Goal: Task Accomplishment & Management: Manage account settings

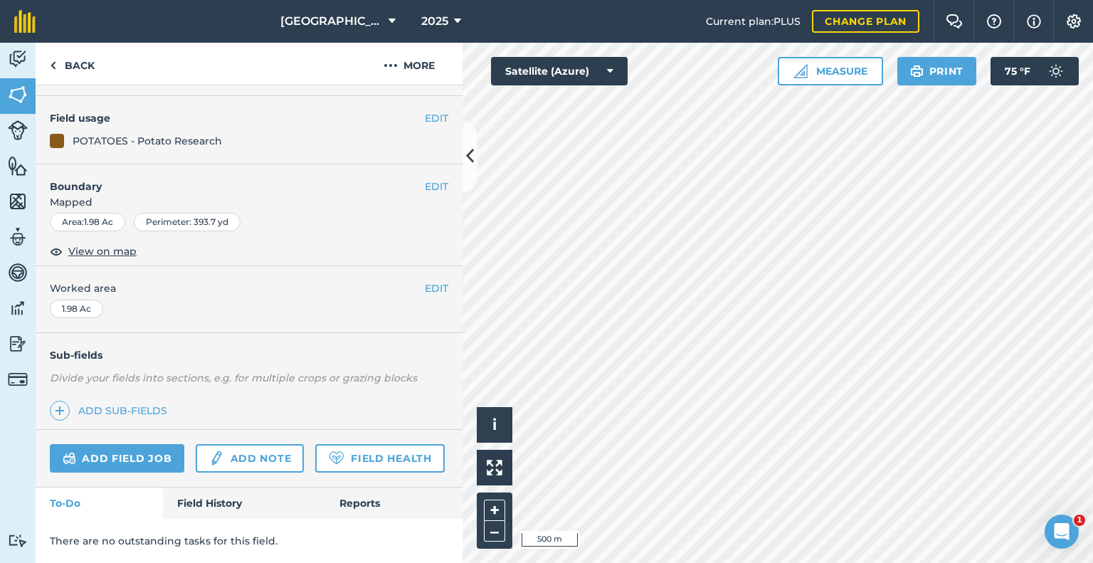
scroll to position [141, 0]
click at [109, 444] on link "Add field job" at bounding box center [117, 458] width 134 height 28
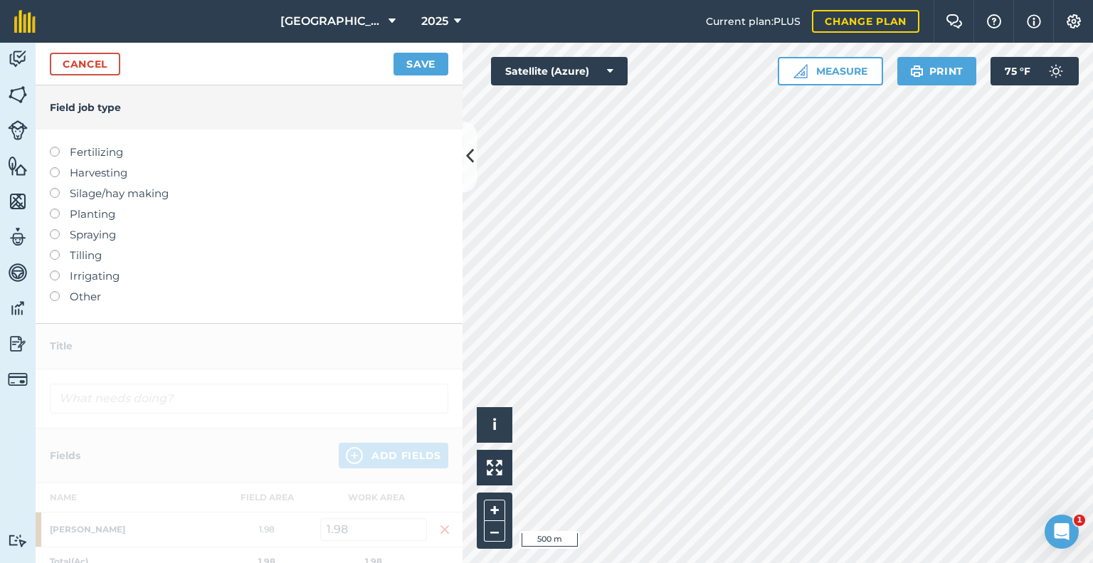
click at [69, 230] on label "Spraying" at bounding box center [249, 234] width 398 height 17
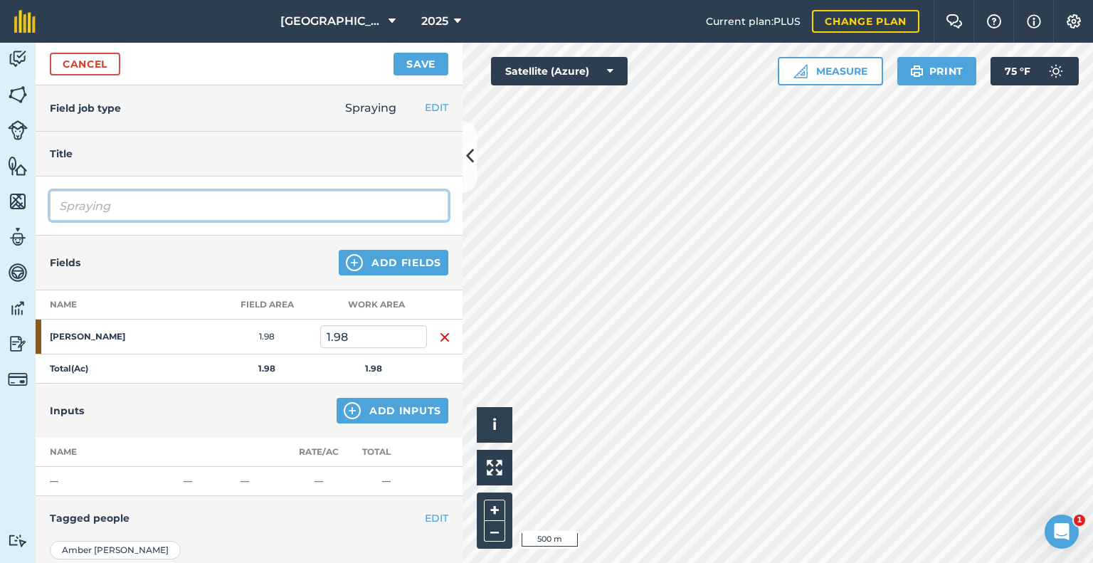
click at [152, 208] on input "Spraying" at bounding box center [249, 206] width 398 height 30
type input "S"
click at [85, 201] on input "Dessicating" at bounding box center [249, 206] width 398 height 30
type input "Desiccating"
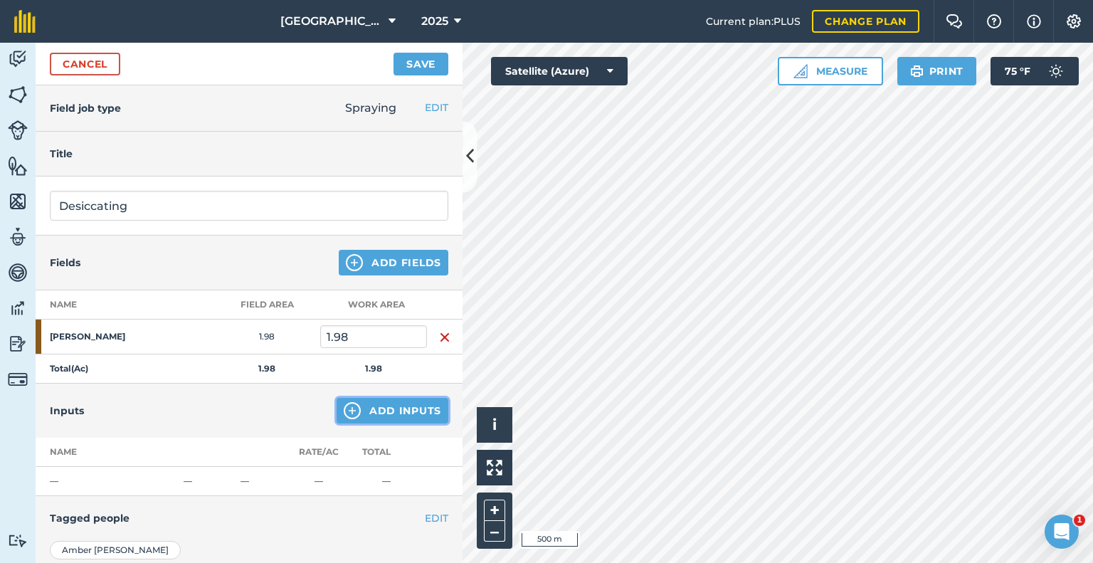
click at [371, 400] on button "Add Inputs" at bounding box center [392, 411] width 112 height 26
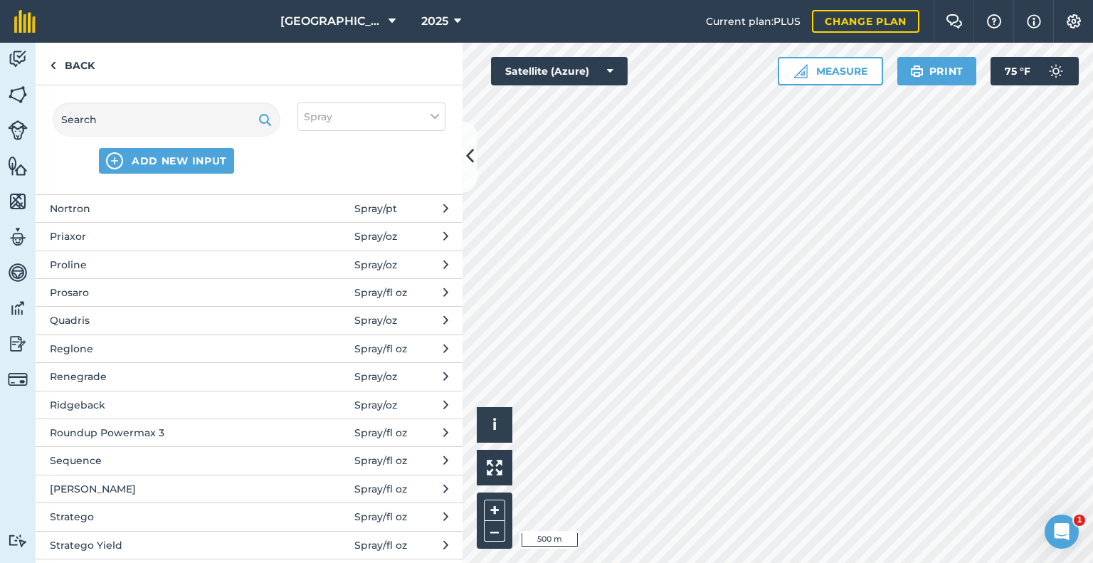
scroll to position [841, 0]
click at [114, 341] on span "Reglone" at bounding box center [166, 346] width 233 height 16
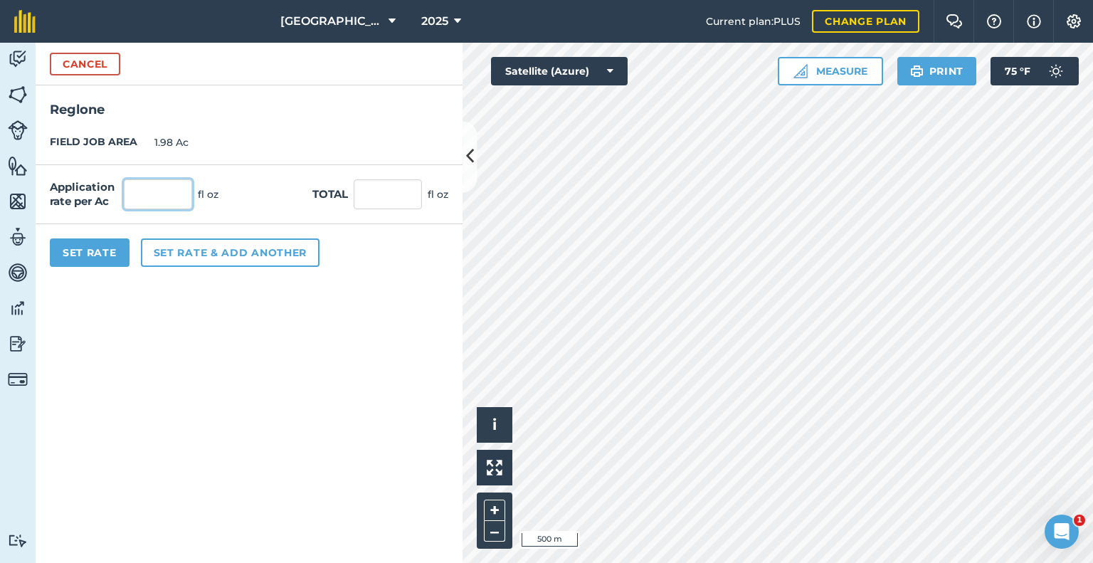
click at [168, 193] on input "text" at bounding box center [158, 194] width 68 height 30
type input "32"
type input "63.36"
click at [168, 245] on button "Set rate & add another" at bounding box center [230, 252] width 179 height 28
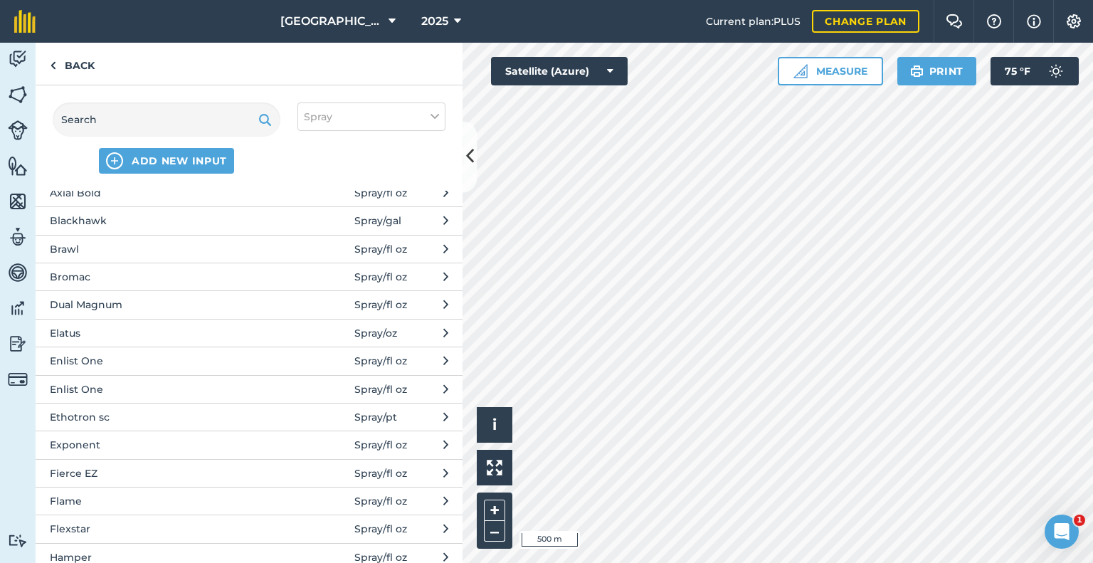
scroll to position [0, 0]
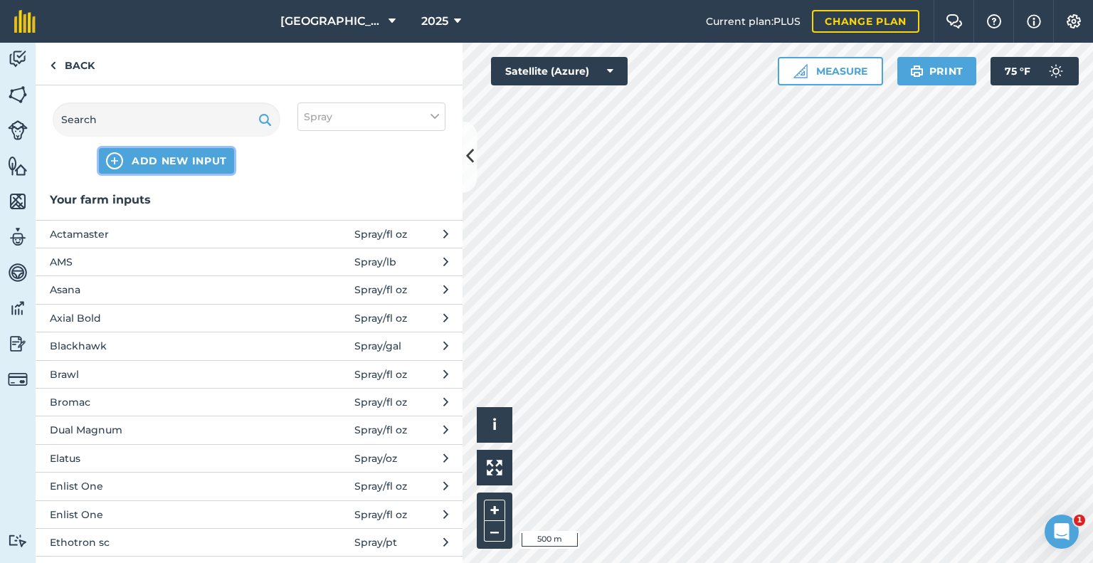
click at [168, 154] on span "ADD NEW INPUT" at bounding box center [179, 161] width 95 height 14
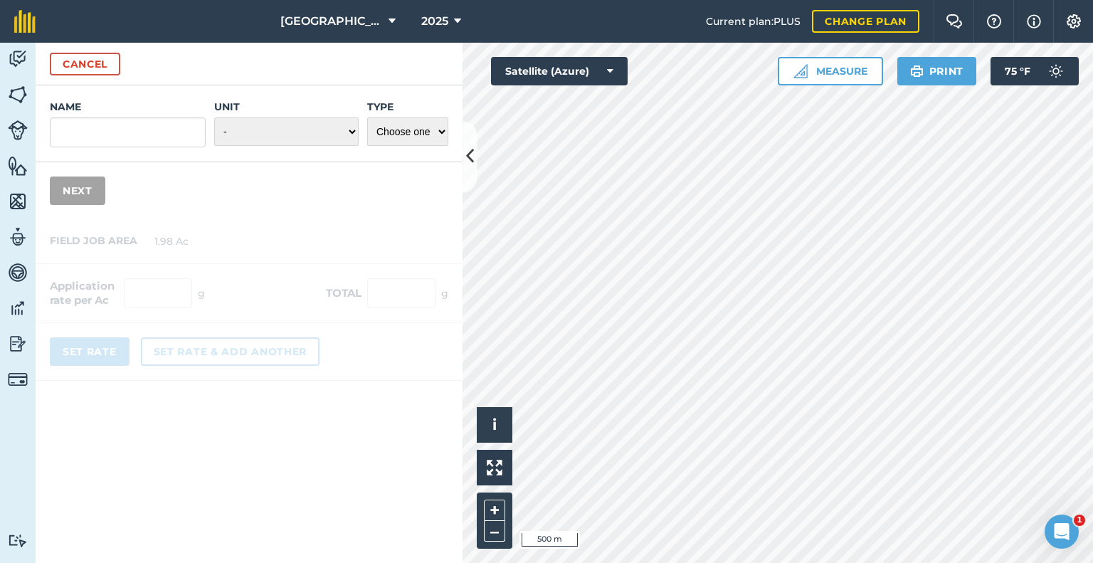
click at [168, 154] on div "Name Unit - Grams/g Kilograms/kg Metric tonnes/t Millilitres/ml Litres/L Ounces…" at bounding box center [249, 123] width 427 height 77
click at [134, 144] on input "Name" at bounding box center [128, 132] width 156 height 30
type input "Agrisyst90"
click at [254, 119] on select "- Grams/g Kilograms/kg Metric tonnes/t Millilitres/ml Litres/L Ounces/oz Pounds…" at bounding box center [286, 131] width 144 height 28
select select "FLUID_OUNCES"
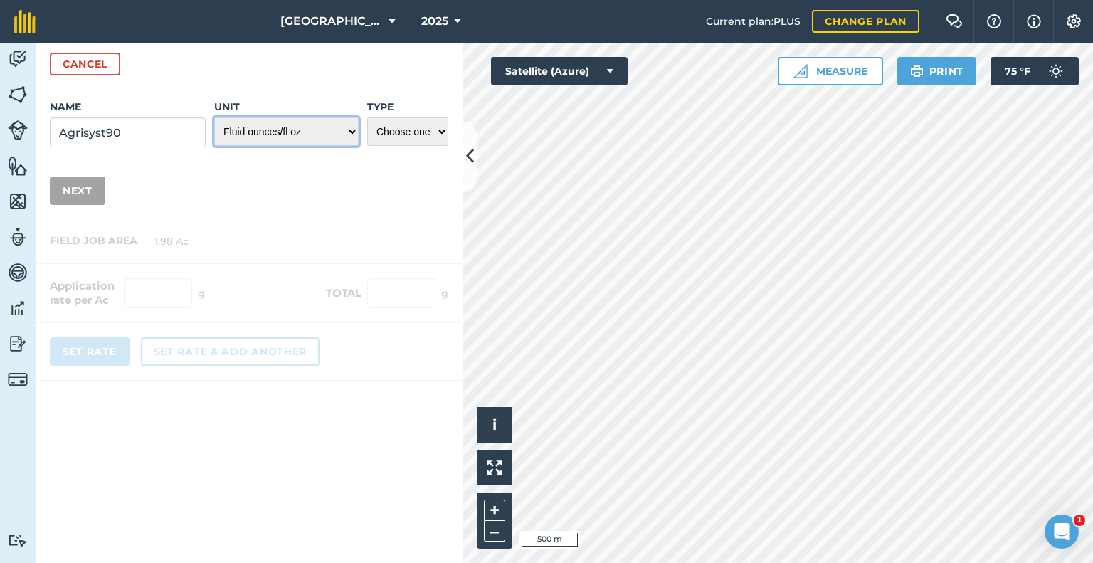
click at [215, 117] on select "- Grams/g Kilograms/kg Metric tonnes/t Millilitres/ml Litres/L Ounces/oz Pounds…" at bounding box center [286, 131] width 144 height 28
click at [378, 130] on select "Choose one Fertilizer Seed Spray Fuel Other" at bounding box center [407, 131] width 81 height 28
select select "SPRAY"
click at [367, 117] on select "Choose one Fertilizer Seed Spray Fuel Other" at bounding box center [407, 131] width 81 height 28
click at [57, 181] on button "Next" at bounding box center [77, 190] width 55 height 28
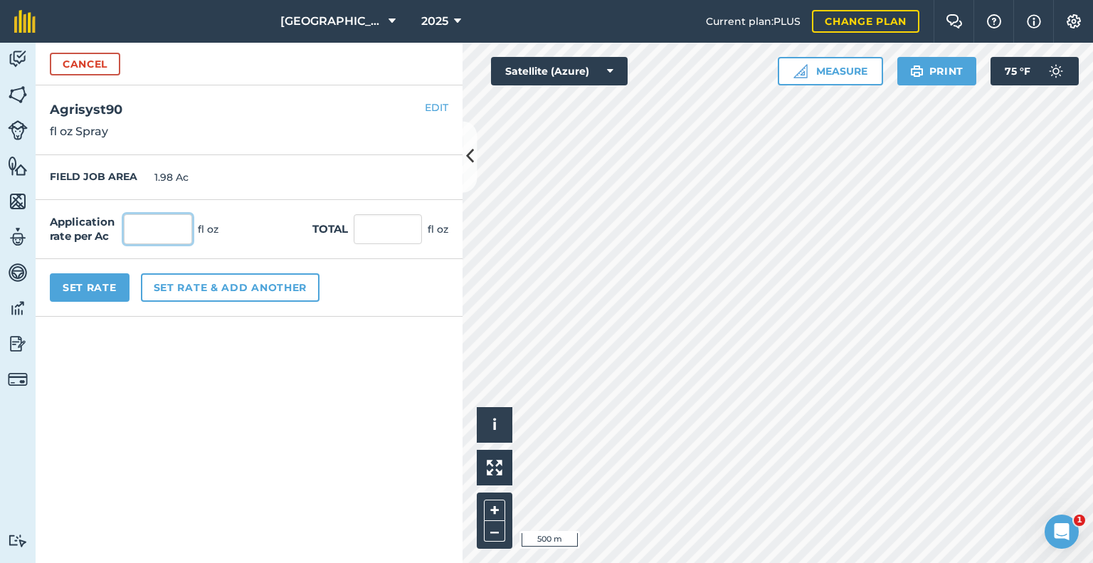
click at [145, 236] on input "text" at bounding box center [158, 229] width 68 height 30
type input "5"
type input "6.7"
type input "13.266"
click at [100, 285] on button "Set Rate" at bounding box center [90, 287] width 80 height 28
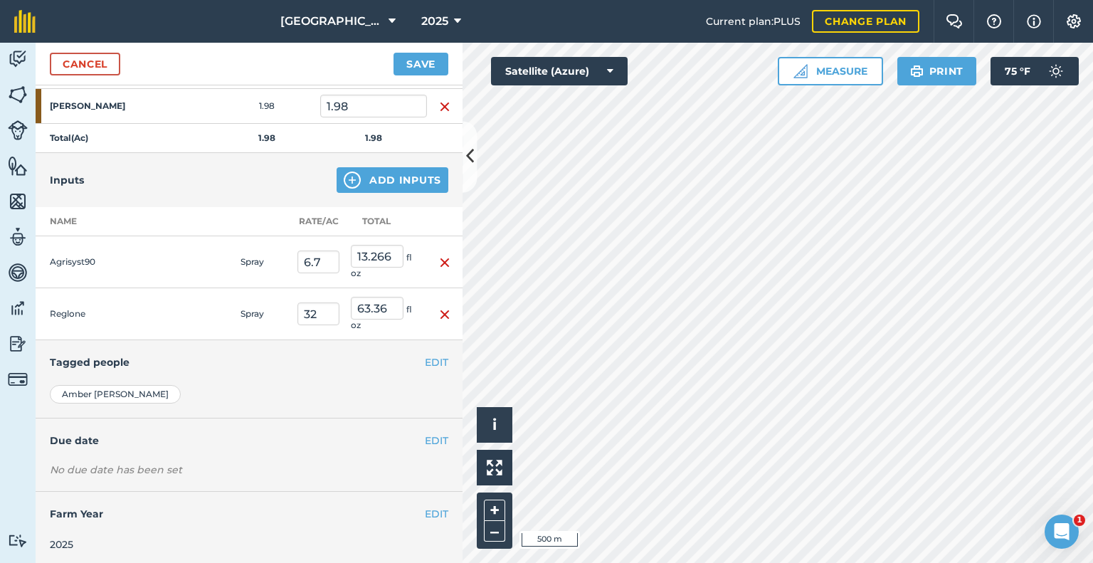
scroll to position [231, 0]
click at [426, 56] on button "Save" at bounding box center [420, 64] width 55 height 23
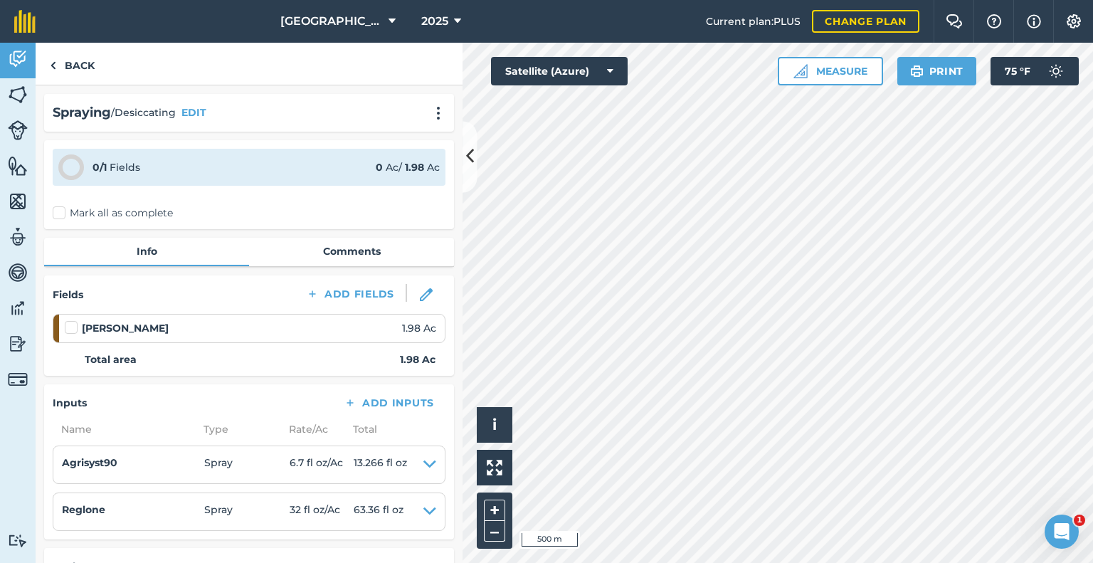
click at [51, 216] on div "0 / 1 Fields 0 Ac / 1.98 Ac Mark all as complete" at bounding box center [249, 184] width 410 height 89
click at [53, 215] on label "Mark all as complete" at bounding box center [113, 213] width 120 height 15
click at [53, 215] on input "Mark all as complete" at bounding box center [57, 210] width 9 height 9
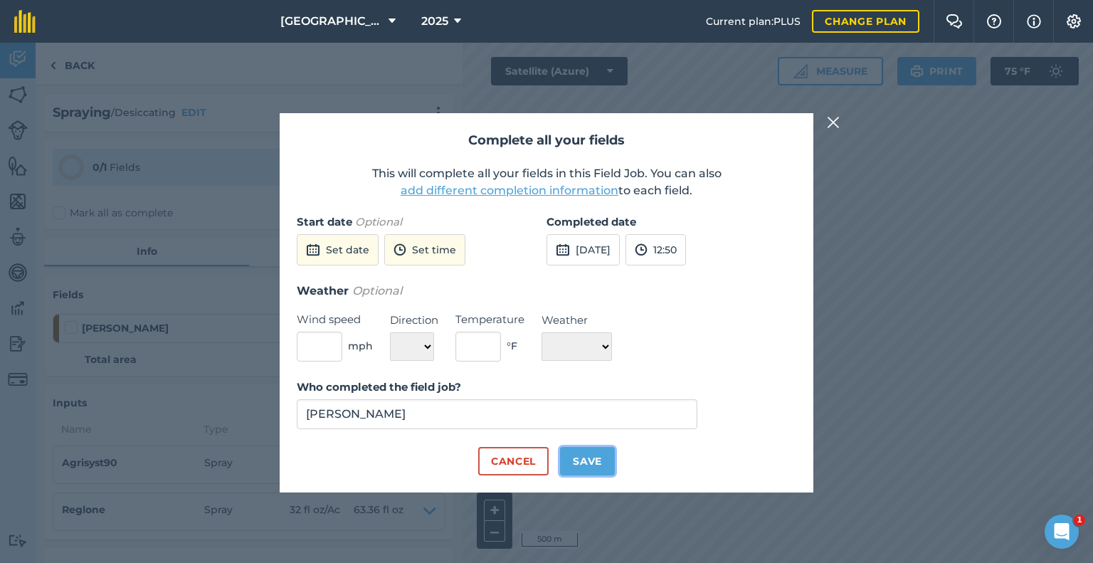
click at [578, 460] on button "Save" at bounding box center [587, 461] width 55 height 28
checkbox input "true"
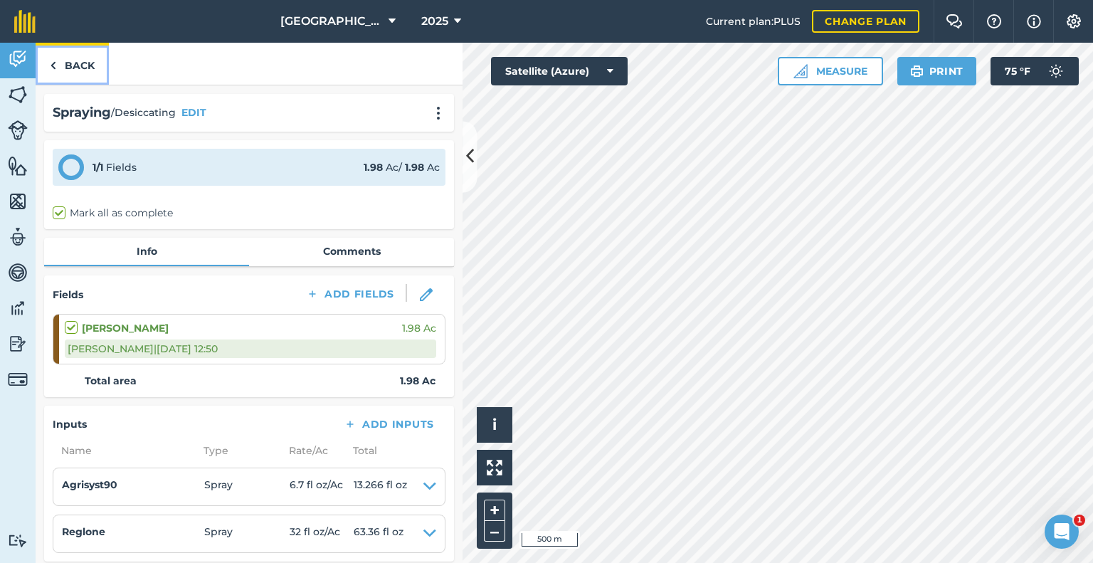
click at [60, 70] on link "Back" at bounding box center [72, 64] width 73 height 42
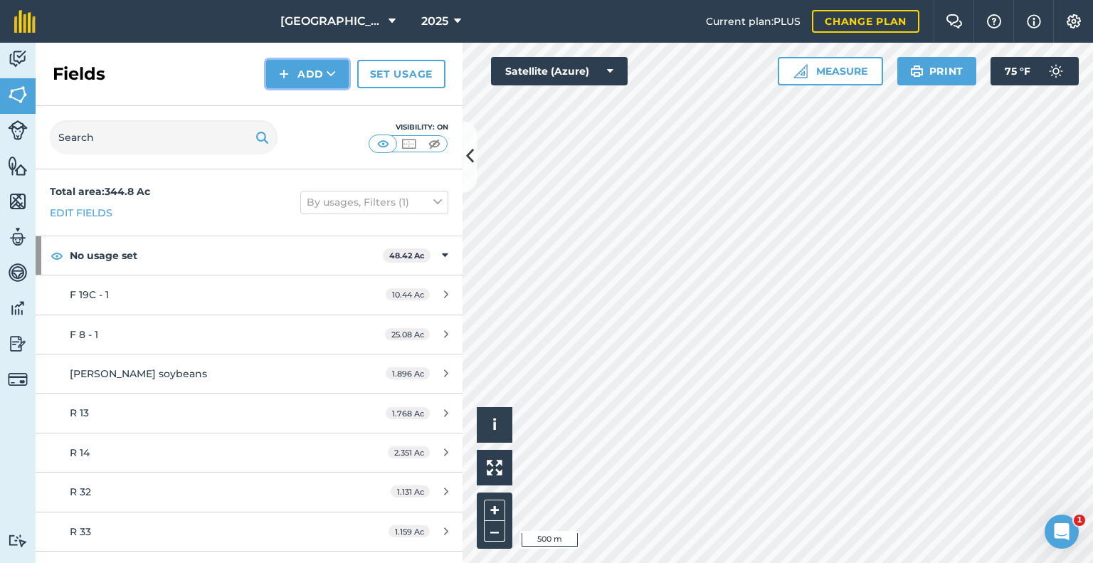
click at [307, 71] on button "Add" at bounding box center [307, 74] width 83 height 28
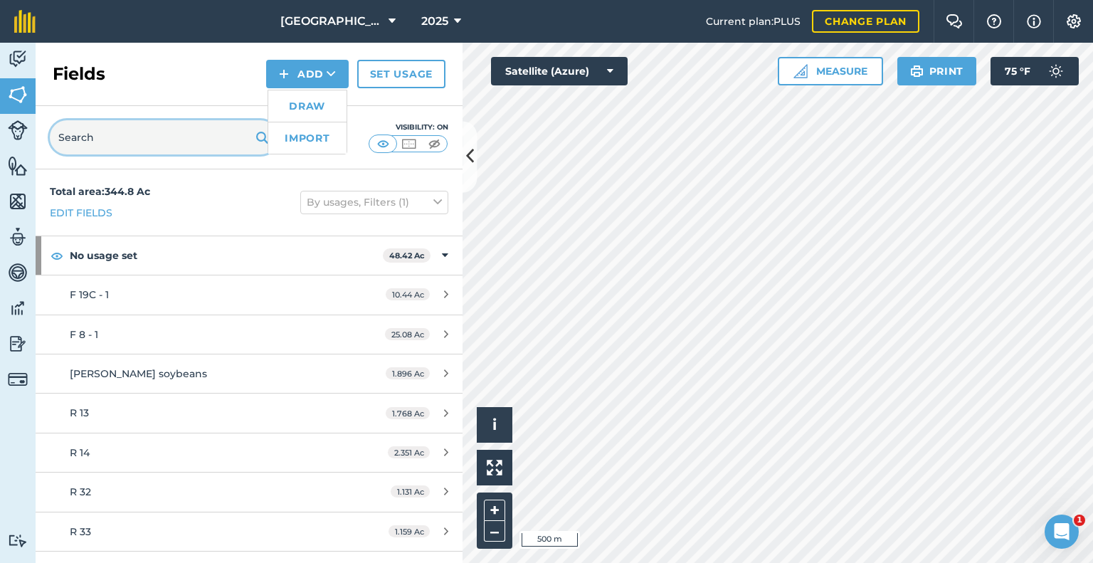
click at [155, 131] on input "text" at bounding box center [164, 137] width 228 height 34
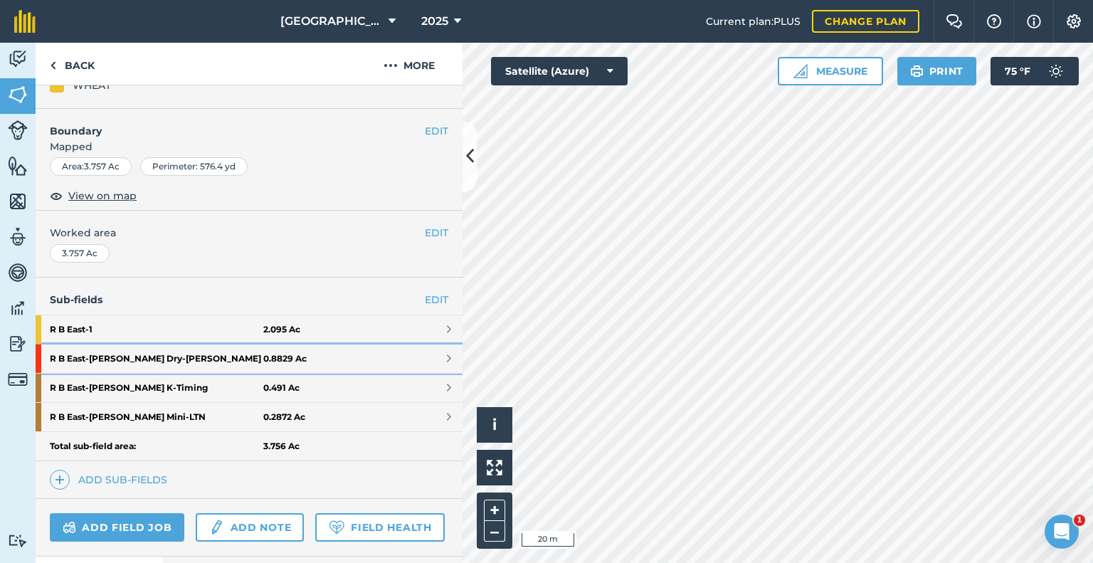
click at [107, 364] on strong "R B East - [PERSON_NAME] Dry-[PERSON_NAME]" at bounding box center [156, 358] width 213 height 28
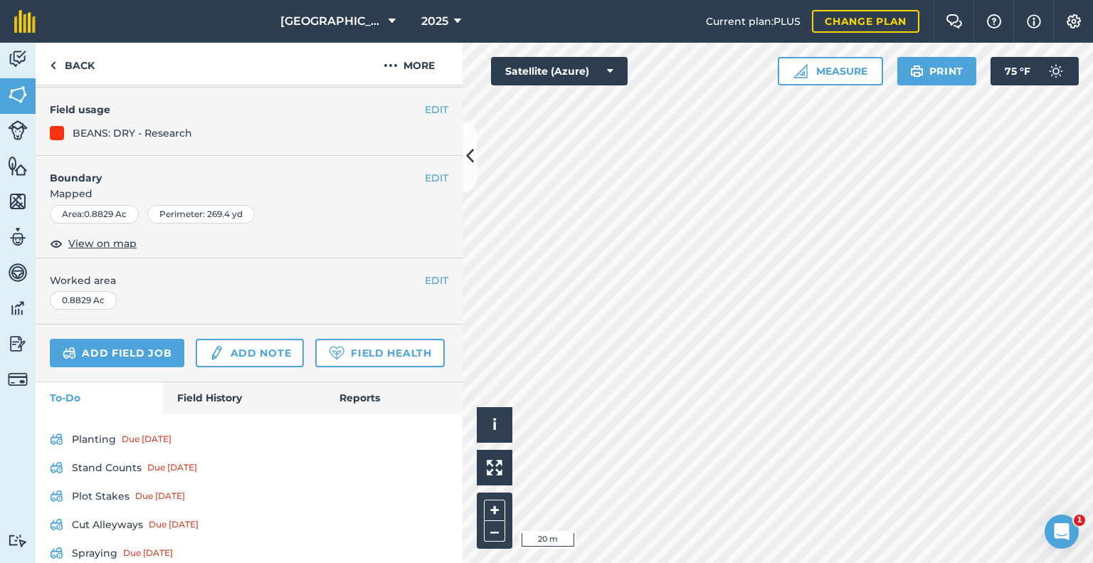
scroll to position [191, 0]
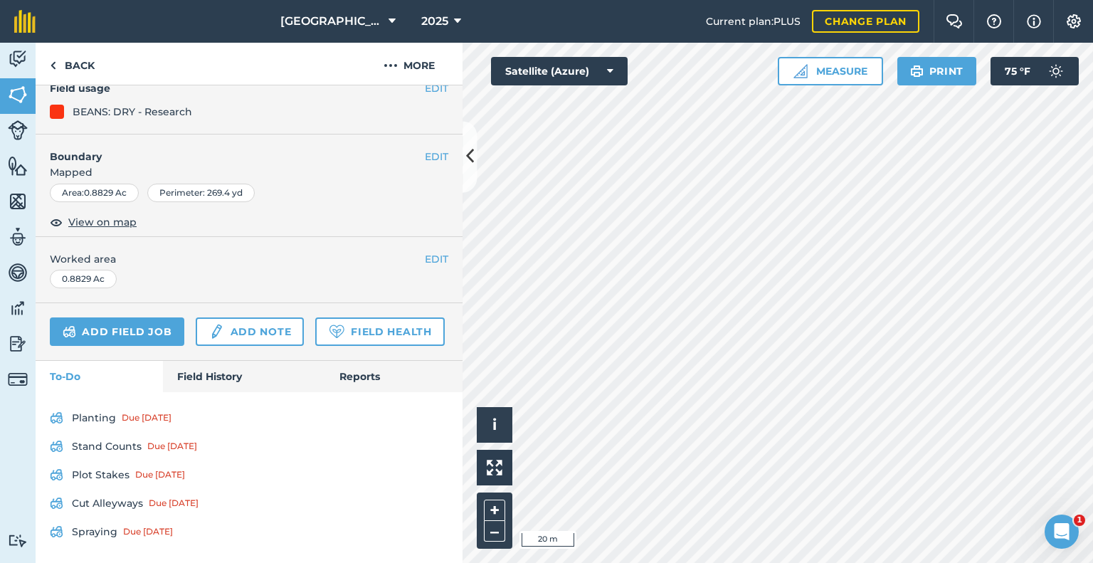
click at [112, 303] on div "Add field job Add note Field Health" at bounding box center [249, 332] width 427 height 58
click at [108, 317] on link "Add field job" at bounding box center [117, 331] width 134 height 28
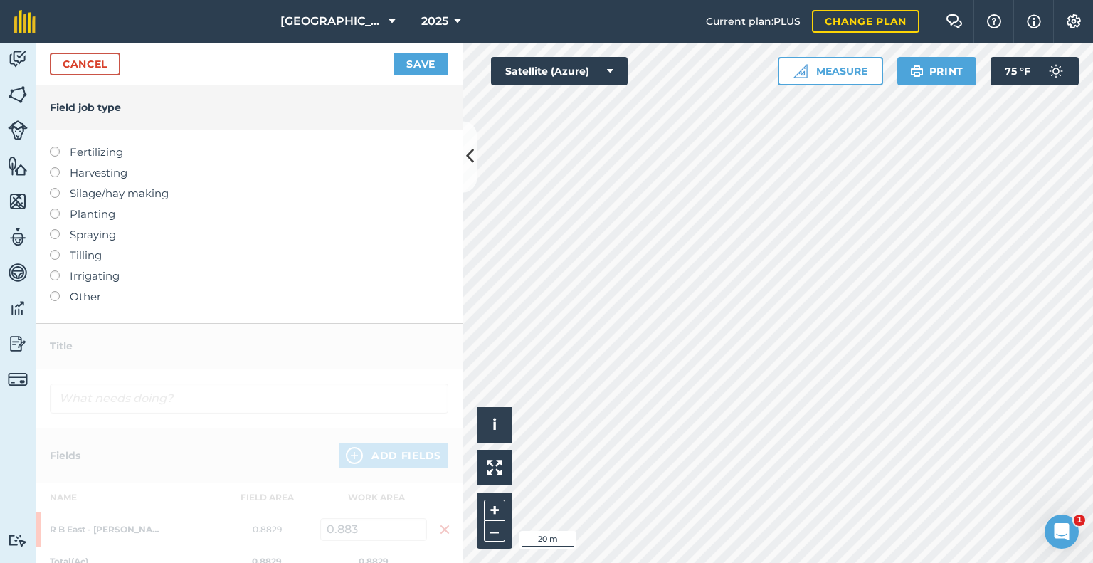
click at [78, 230] on label "Spraying" at bounding box center [249, 234] width 398 height 17
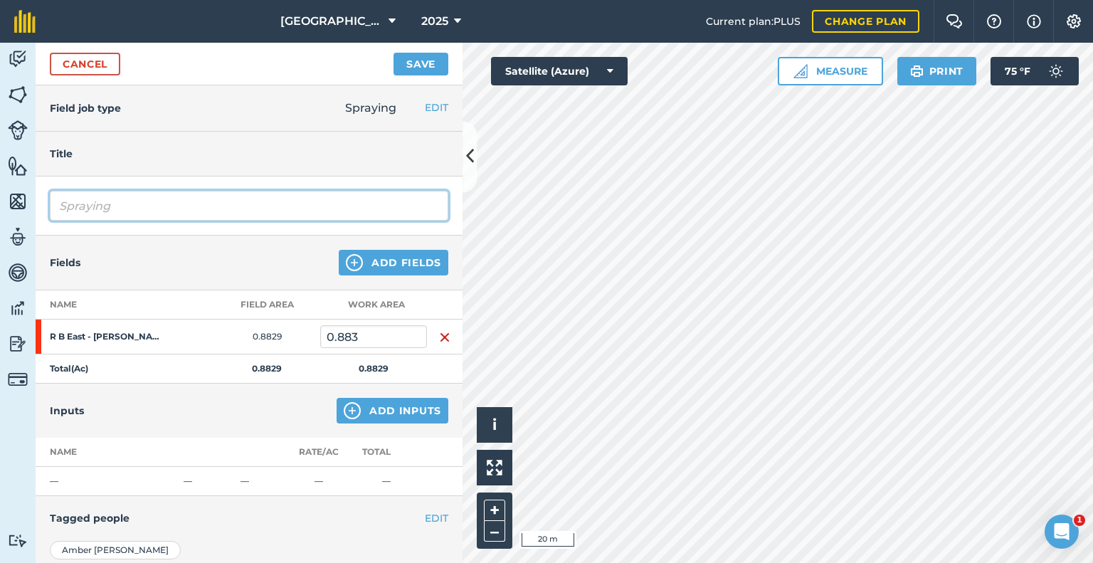
click at [97, 199] on input "Spraying" at bounding box center [249, 206] width 398 height 30
type input "S"
type input "Desiccating"
click at [393, 53] on button "Save" at bounding box center [420, 64] width 55 height 23
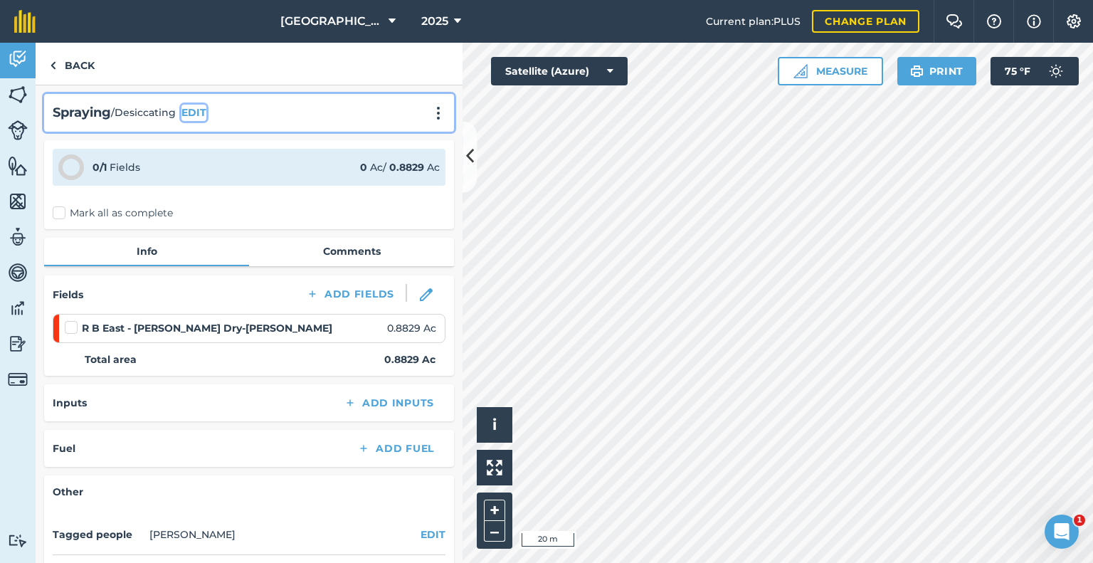
click at [194, 116] on button "EDIT" at bounding box center [193, 113] width 25 height 16
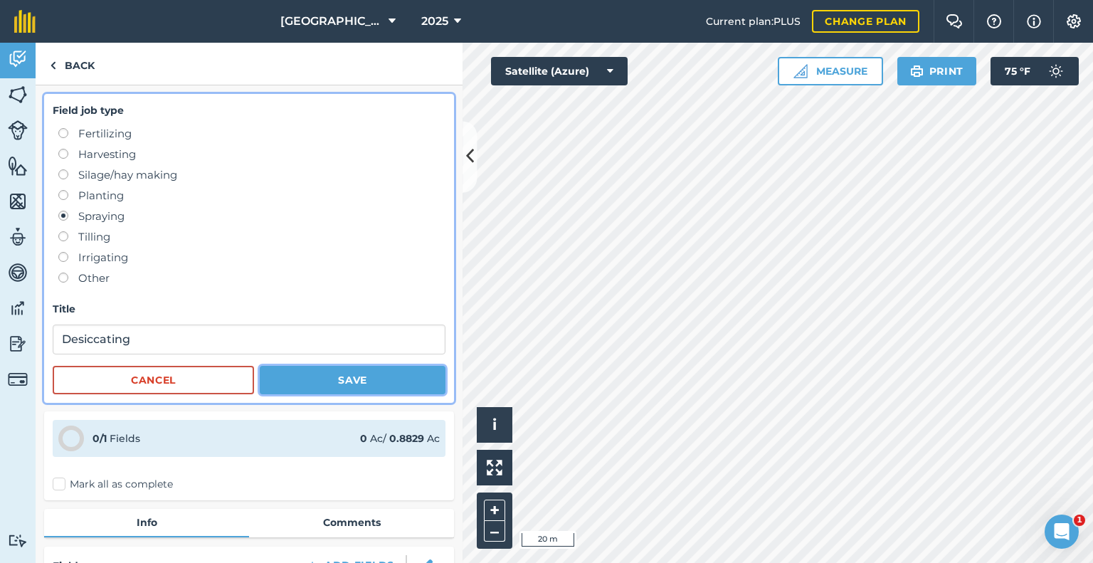
click at [302, 369] on button "Save" at bounding box center [353, 380] width 186 height 28
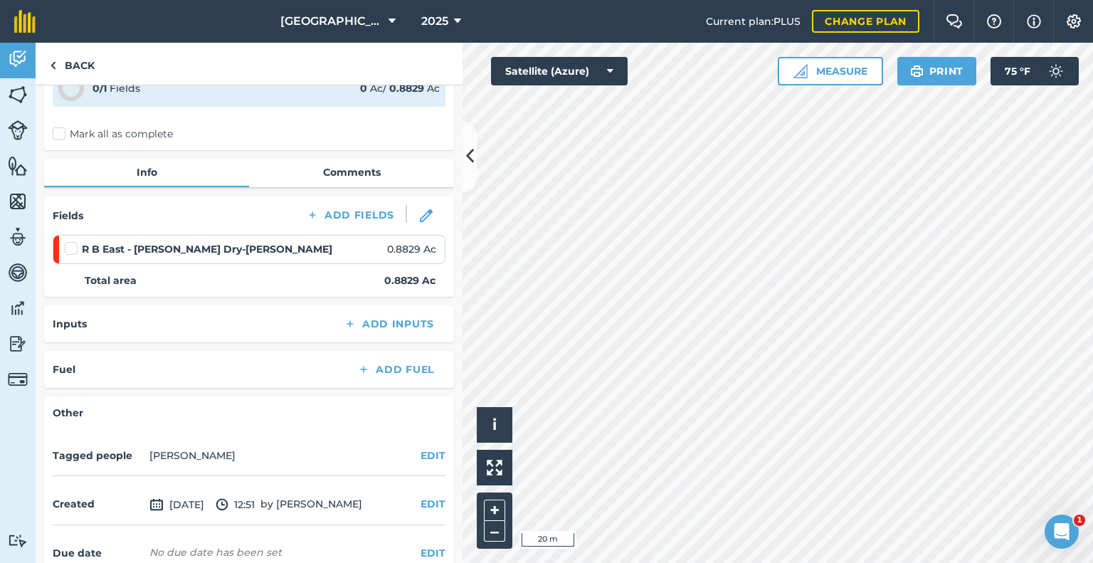
scroll to position [91, 0]
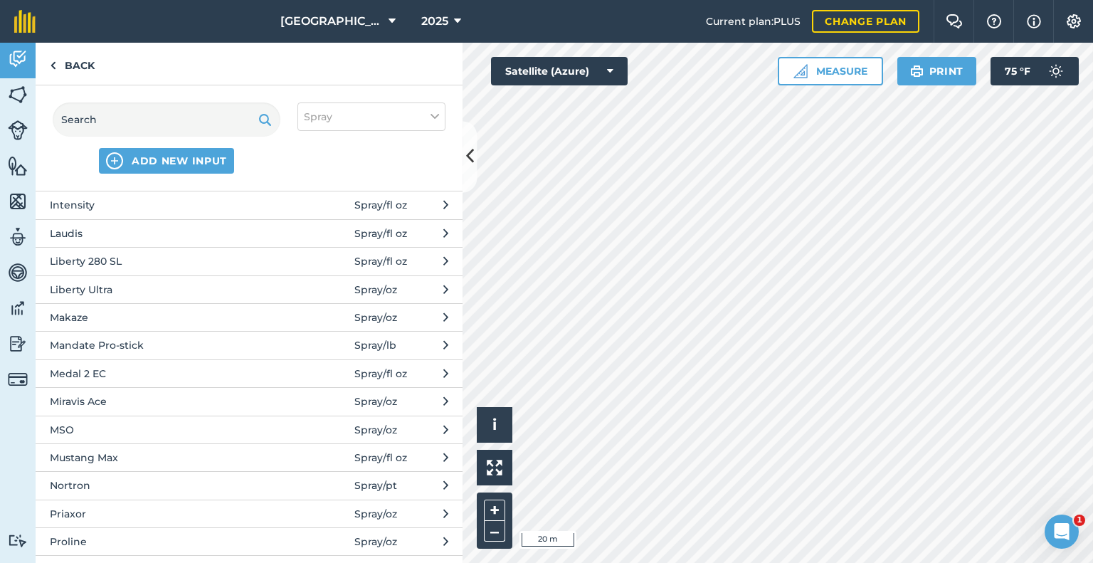
scroll to position [600, 0]
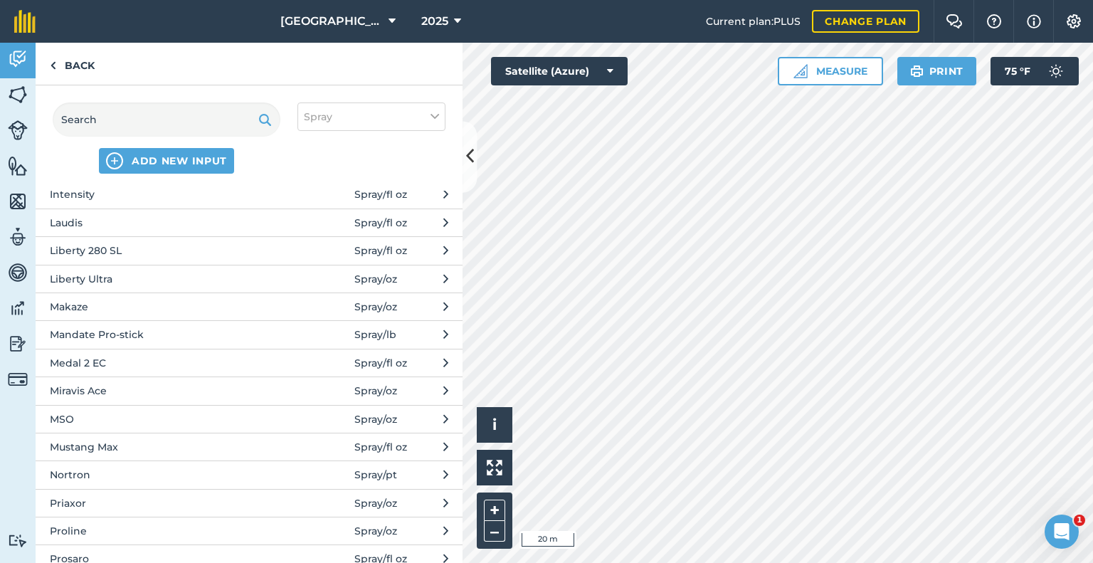
click at [90, 412] on span "MSO" at bounding box center [166, 419] width 233 height 16
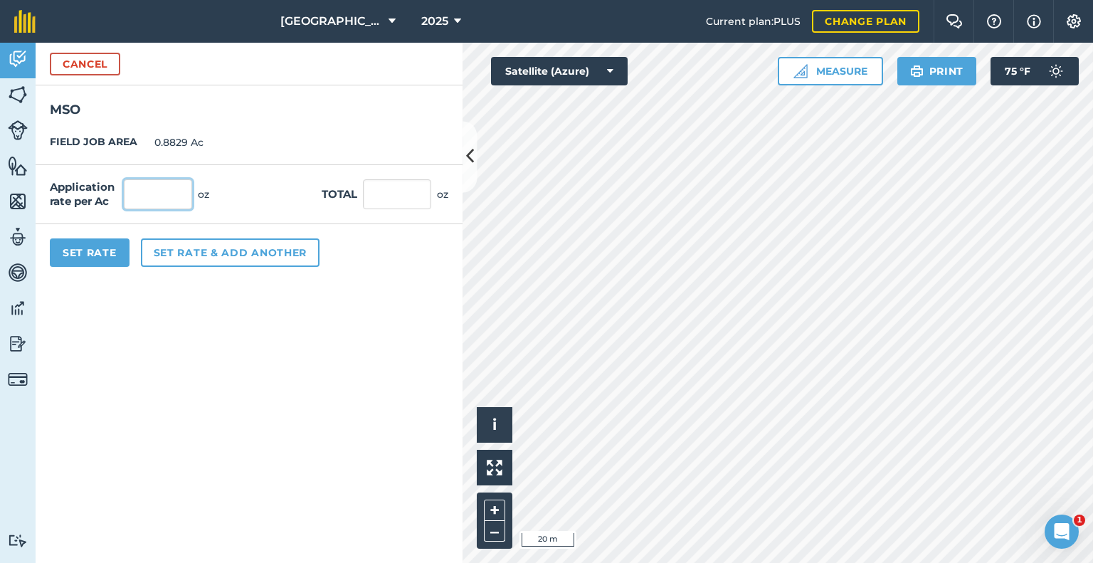
click at [147, 193] on input "text" at bounding box center [158, 194] width 68 height 30
type input "3"
type input "48"
type input "42.379"
click at [169, 255] on button "Set rate & add another" at bounding box center [230, 252] width 179 height 28
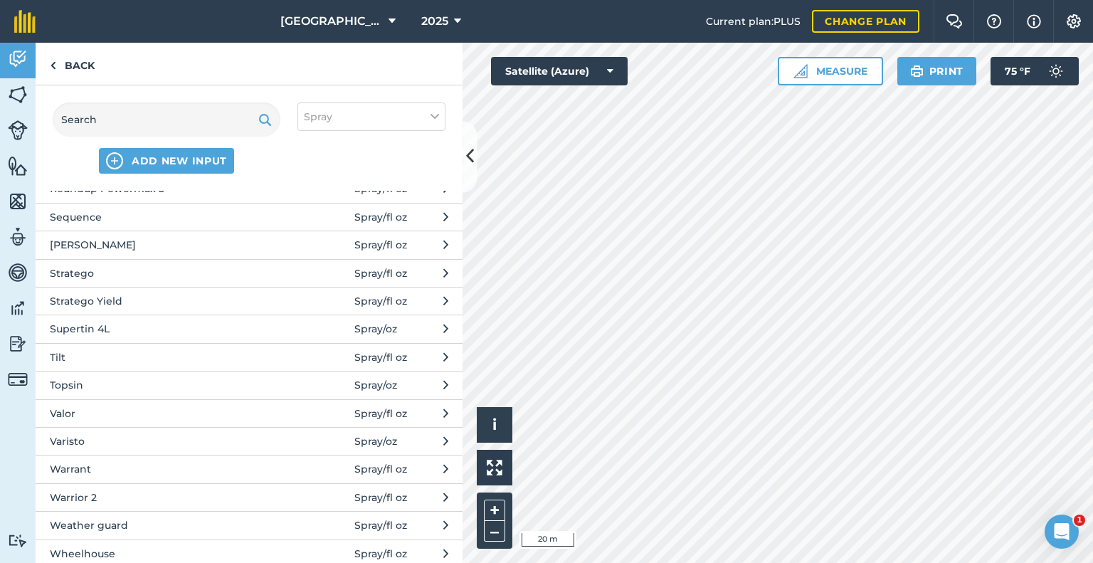
scroll to position [1152, 0]
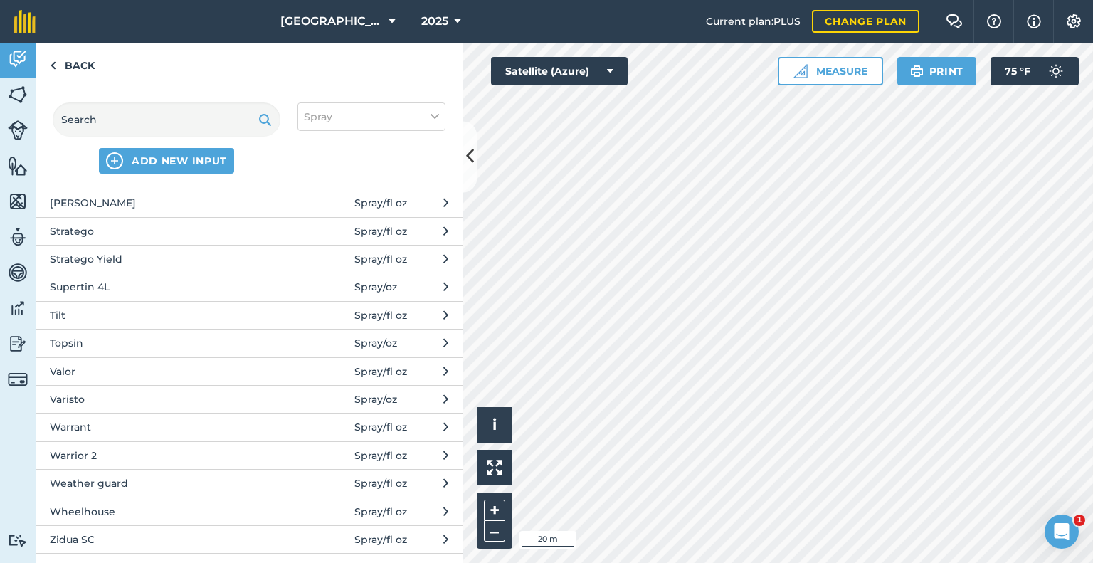
click at [87, 366] on span "Valor" at bounding box center [166, 371] width 233 height 16
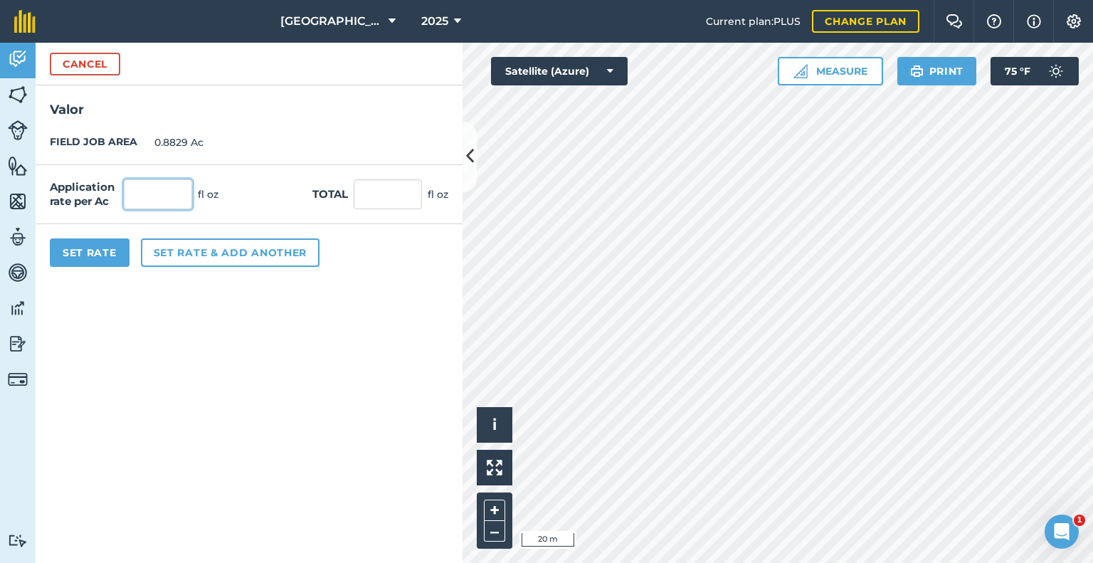
click at [141, 203] on input "text" at bounding box center [158, 194] width 68 height 30
type input "3"
type input "2.649"
click at [53, 245] on button "Set Rate" at bounding box center [90, 252] width 80 height 28
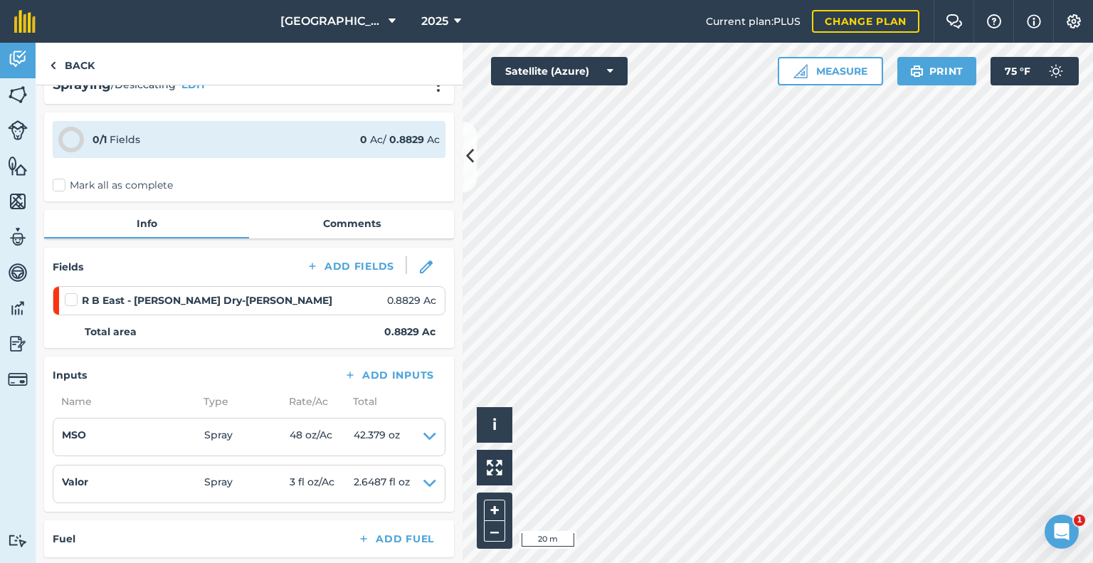
scroll to position [28, 0]
click at [54, 184] on label "Mark all as complete" at bounding box center [113, 184] width 120 height 15
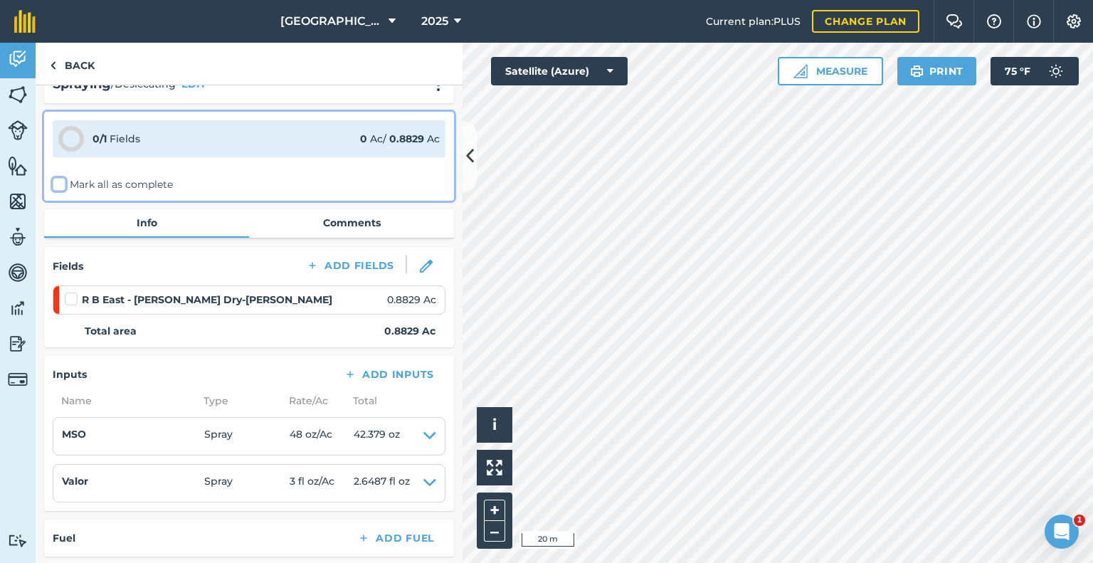
click at [54, 206] on input "Mark all as complete" at bounding box center [57, 210] width 9 height 9
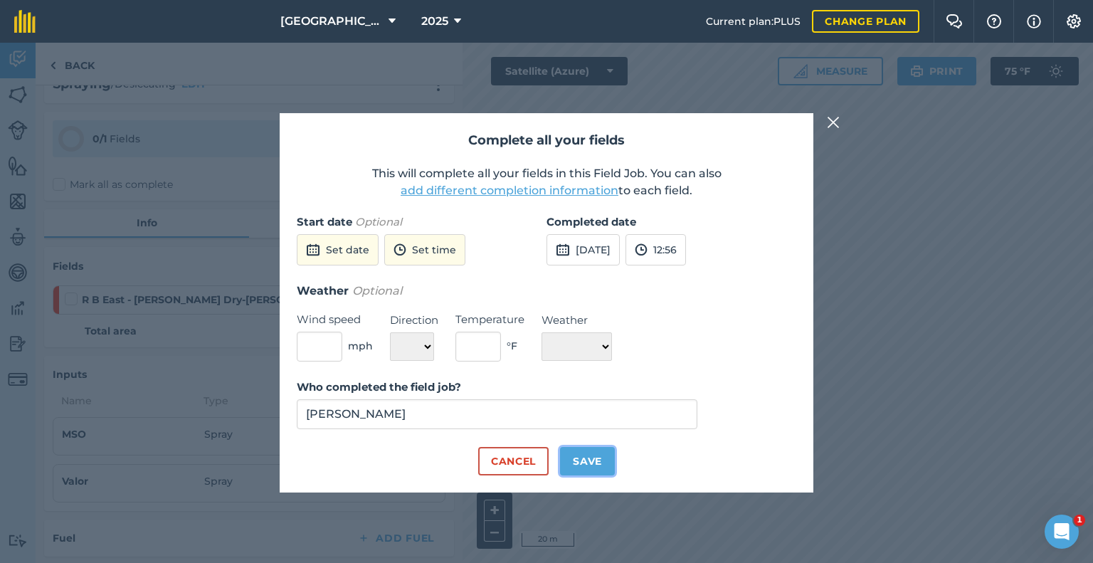
click at [588, 460] on button "Save" at bounding box center [587, 461] width 55 height 28
checkbox input "true"
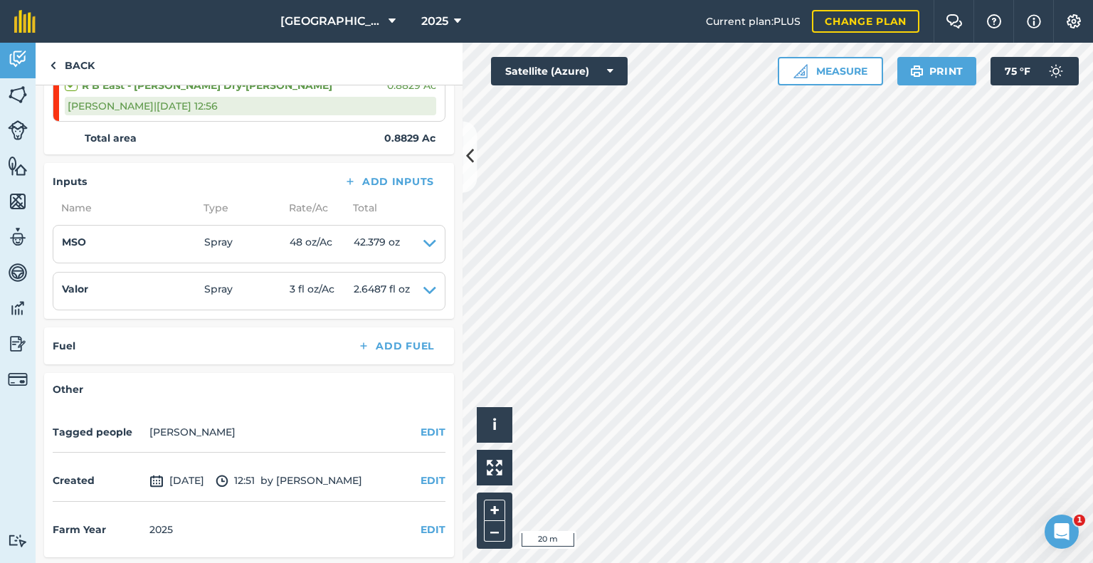
scroll to position [0, 0]
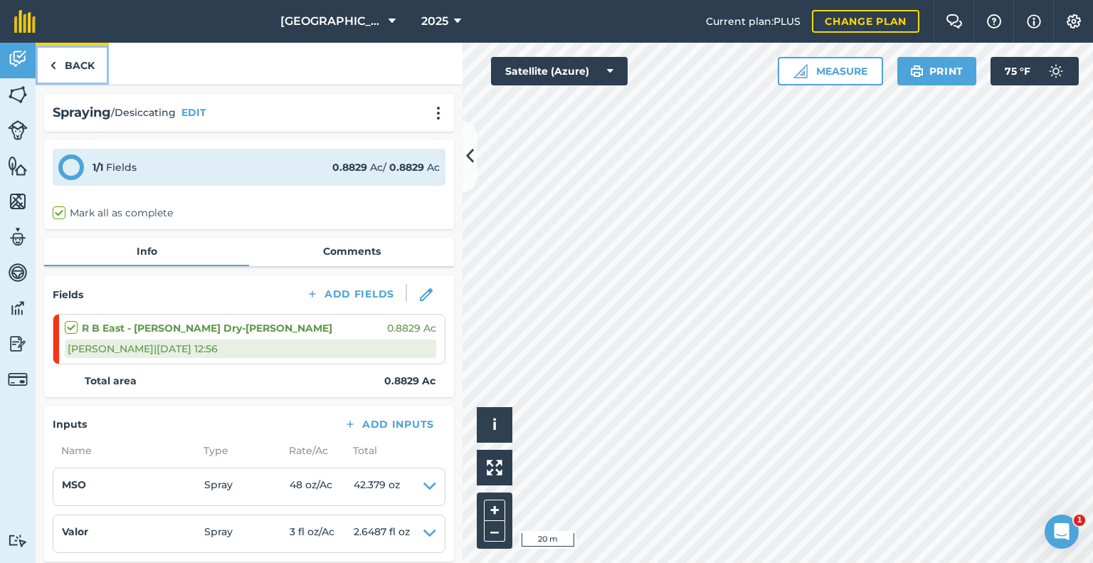
click at [70, 59] on link "Back" at bounding box center [72, 64] width 73 height 42
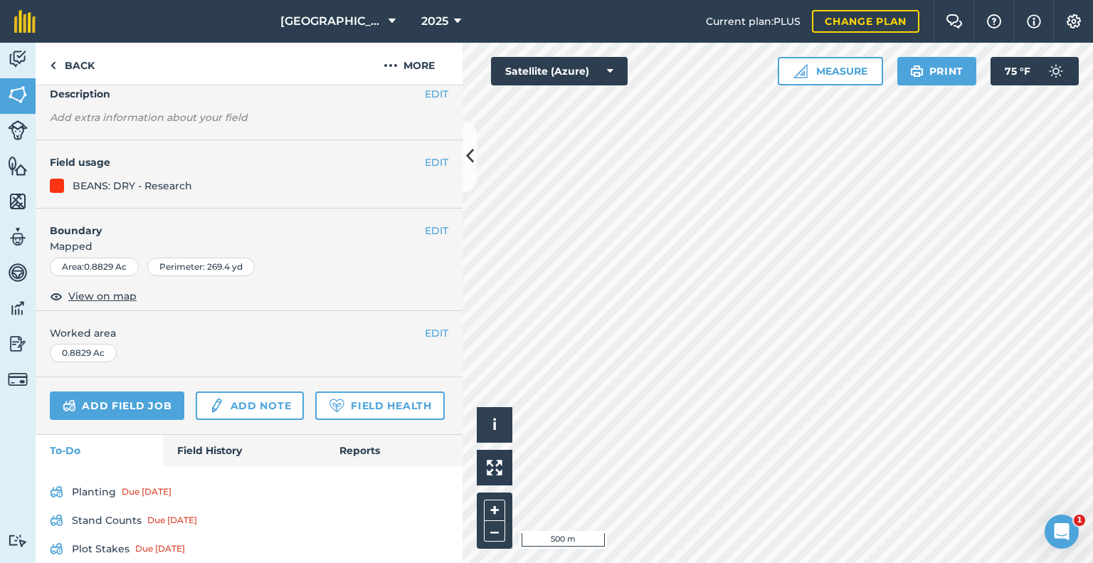
scroll to position [204, 0]
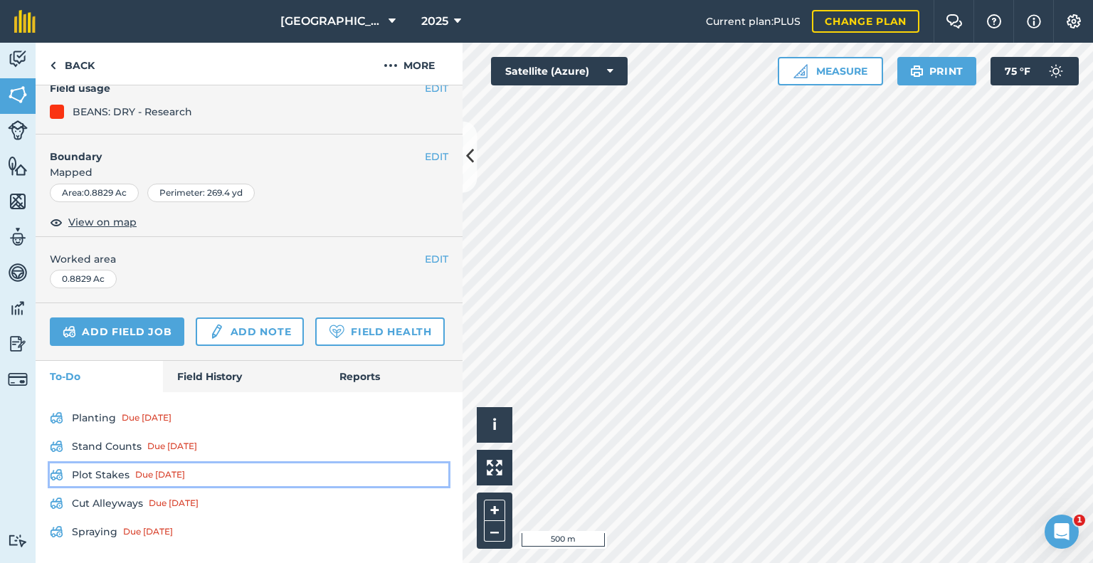
click at [102, 473] on link "Plot Stakes Due [DATE]" at bounding box center [249, 474] width 398 height 23
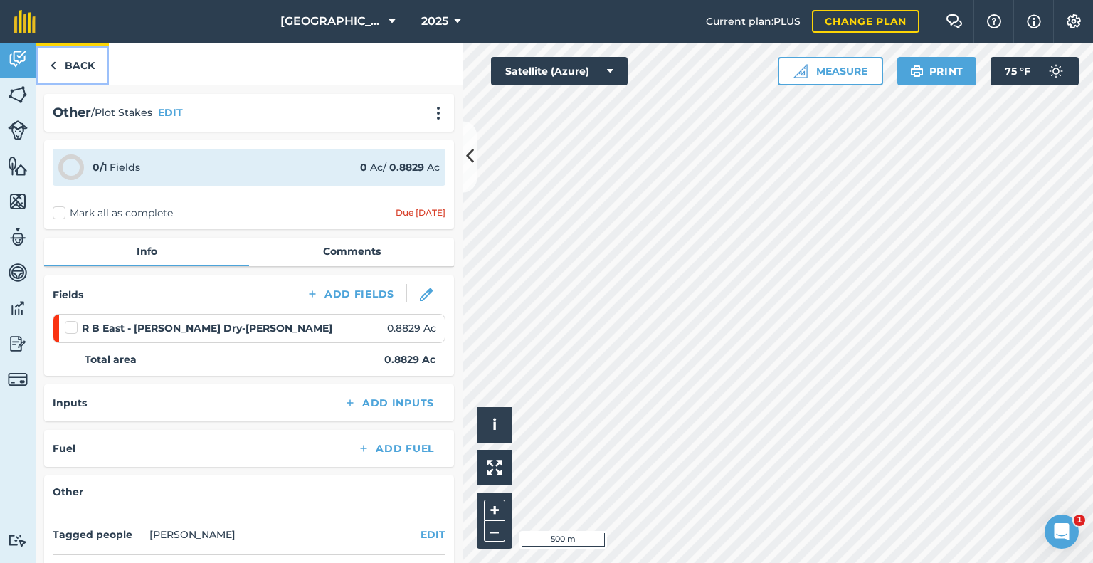
click at [65, 60] on link "Back" at bounding box center [72, 64] width 73 height 42
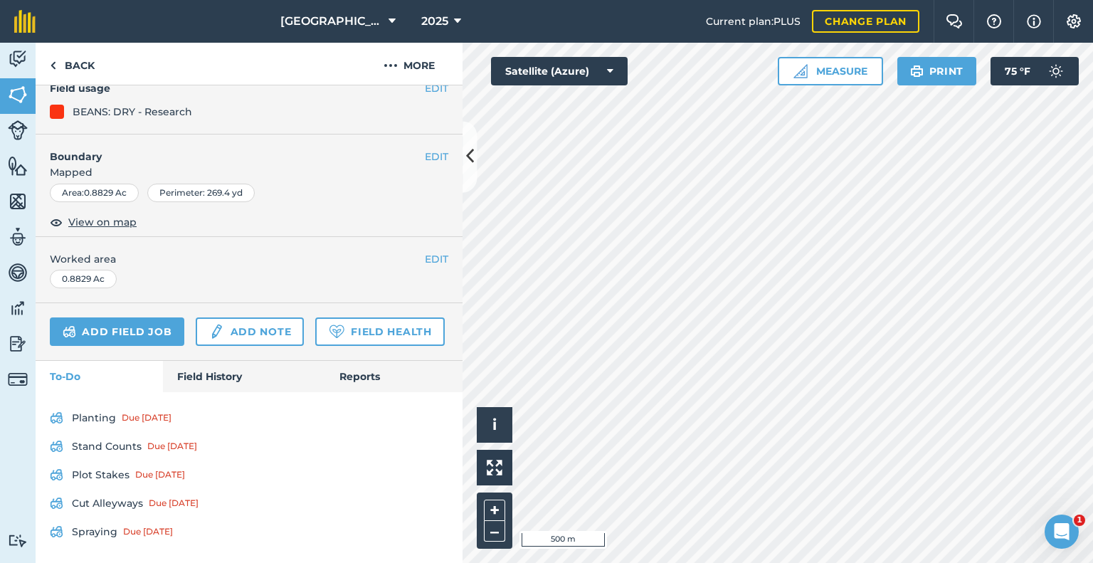
scroll to position [204, 0]
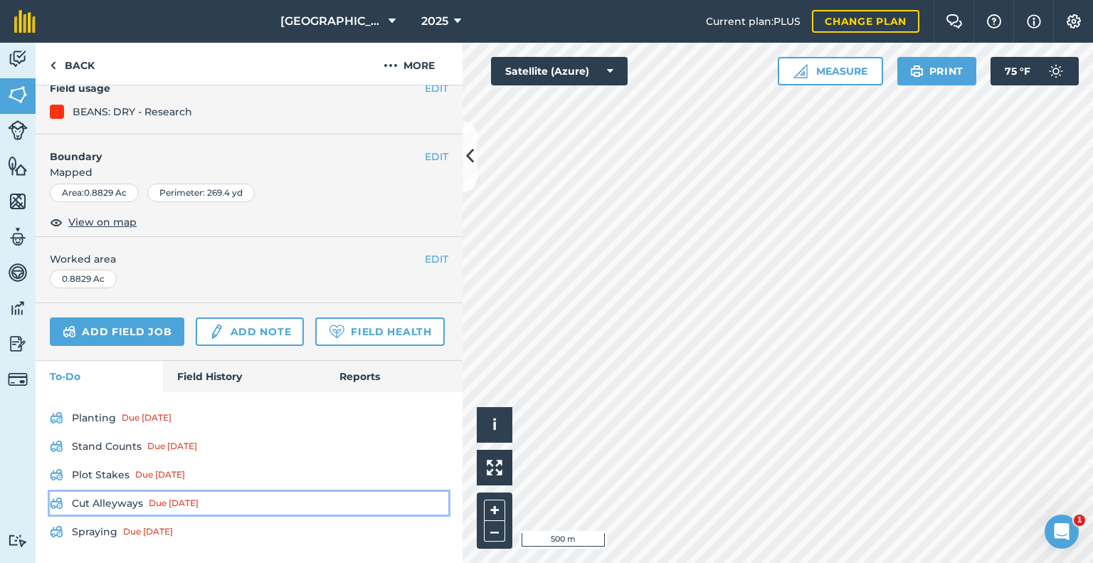
click at [109, 500] on link "Cut Alleyways Due [DATE]" at bounding box center [249, 503] width 398 height 23
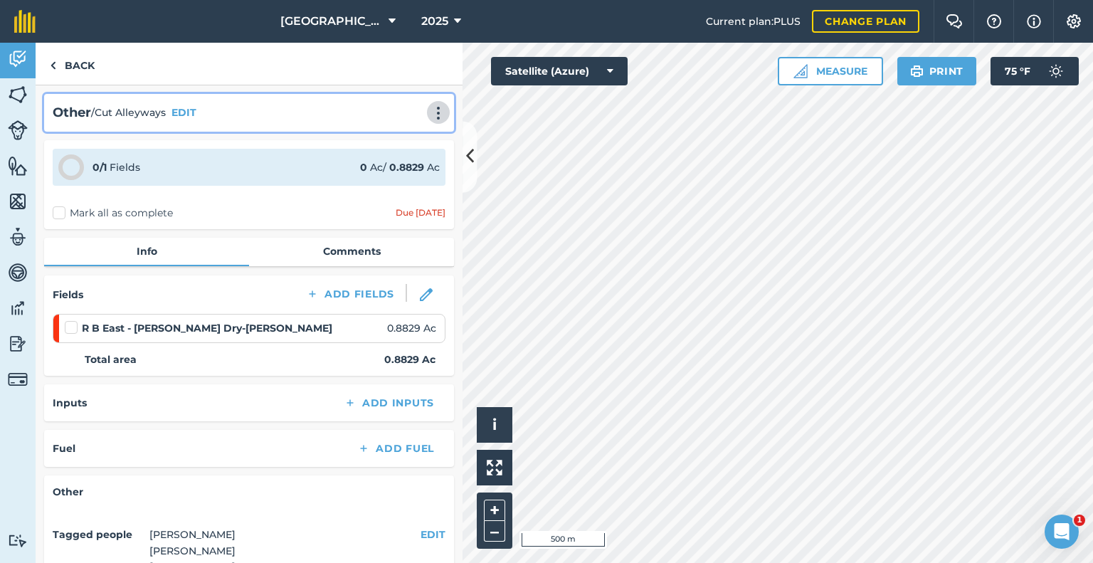
click at [432, 112] on img at bounding box center [438, 113] width 17 height 14
click at [388, 179] on link "Delete" at bounding box center [408, 178] width 91 height 28
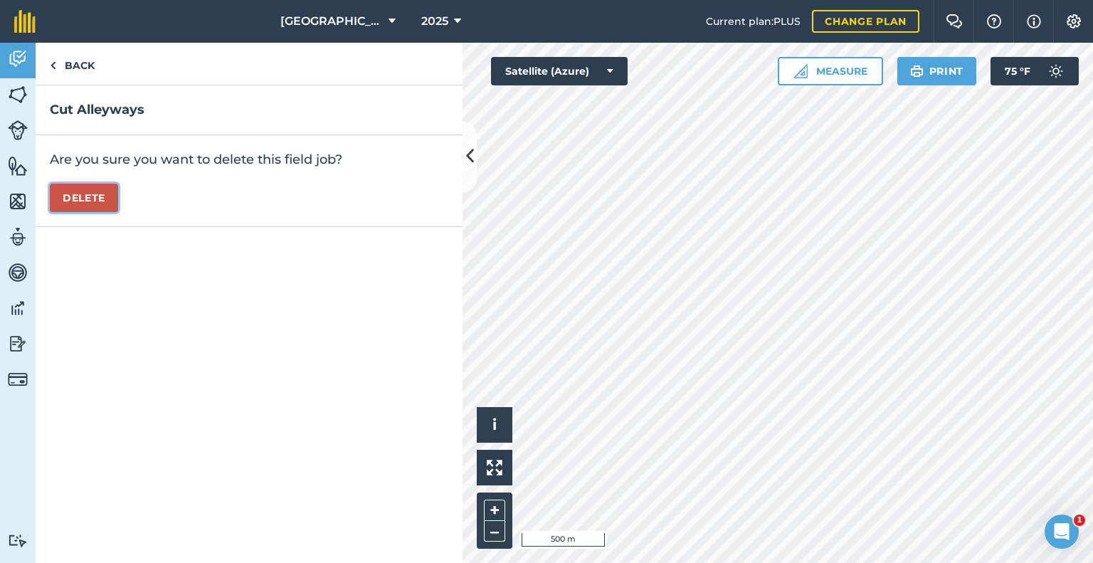
click at [91, 196] on button "Delete" at bounding box center [84, 198] width 68 height 28
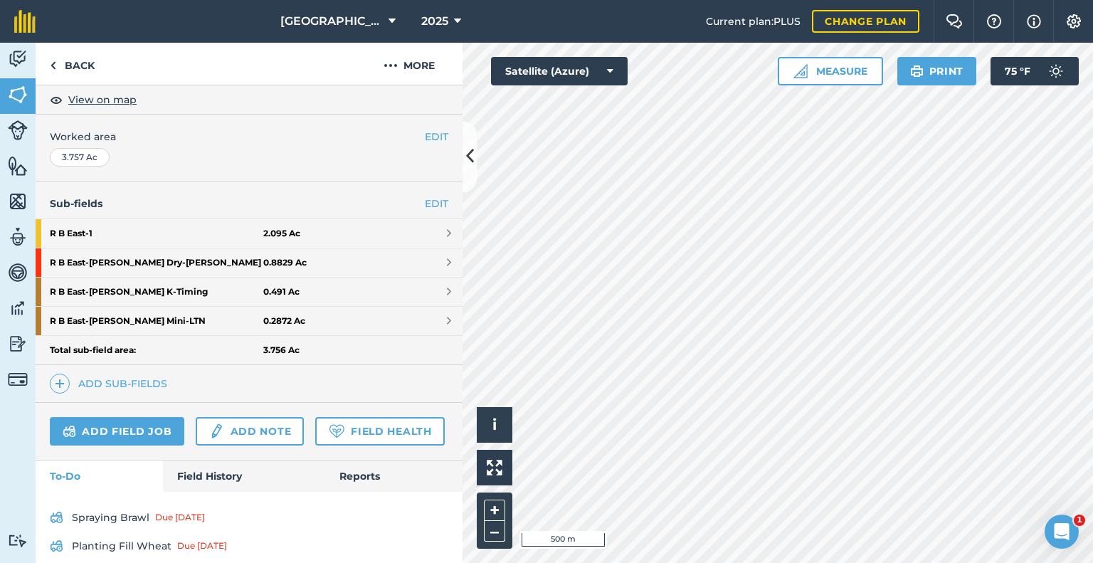
scroll to position [304, 0]
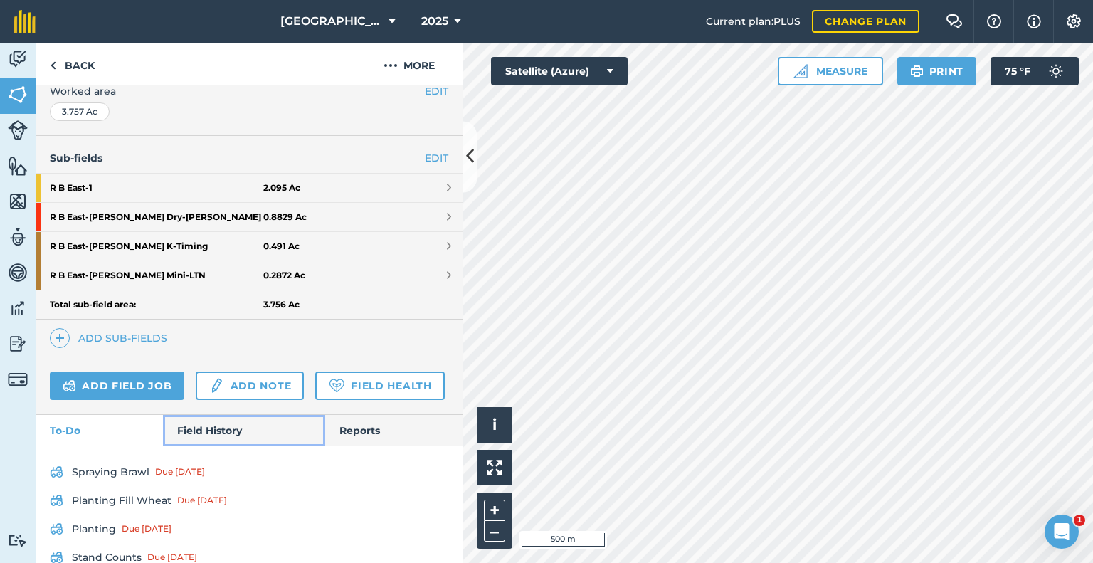
click at [208, 446] on link "Field History" at bounding box center [243, 430] width 161 height 31
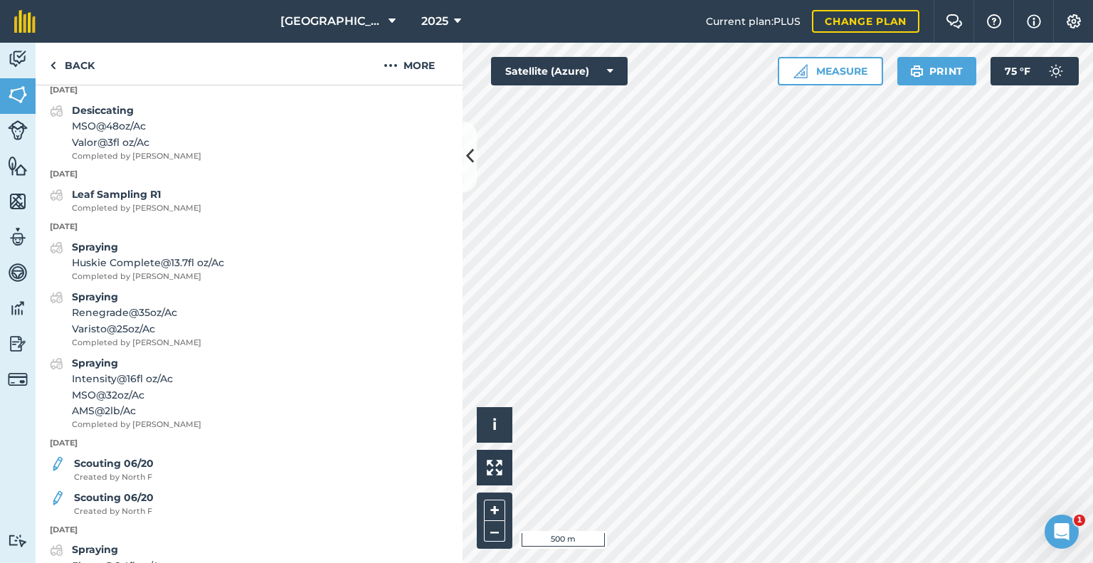
scroll to position [485, 0]
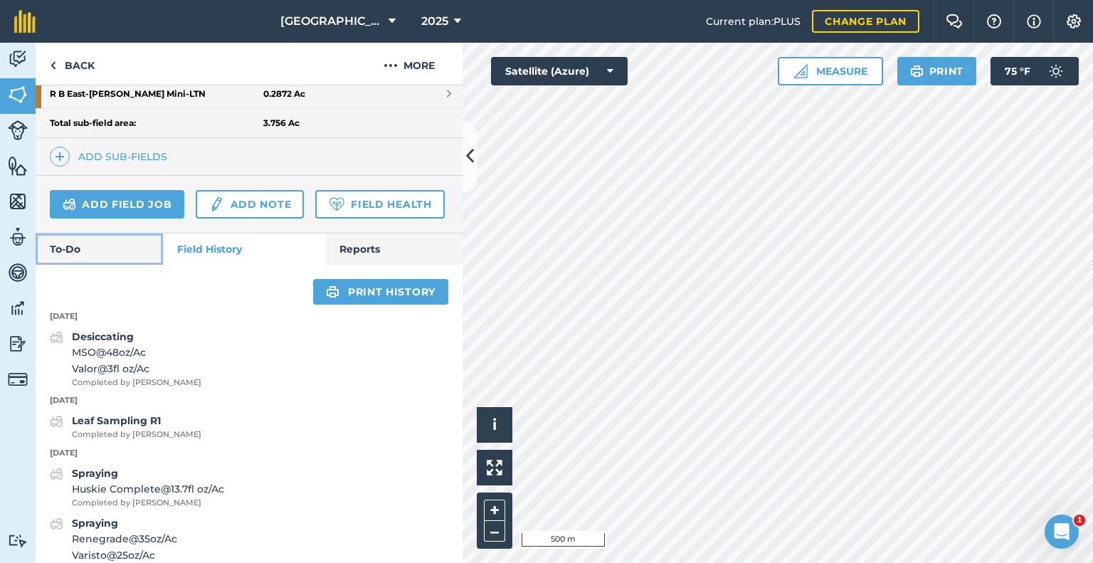
click at [83, 265] on link "To-Do" at bounding box center [99, 248] width 127 height 31
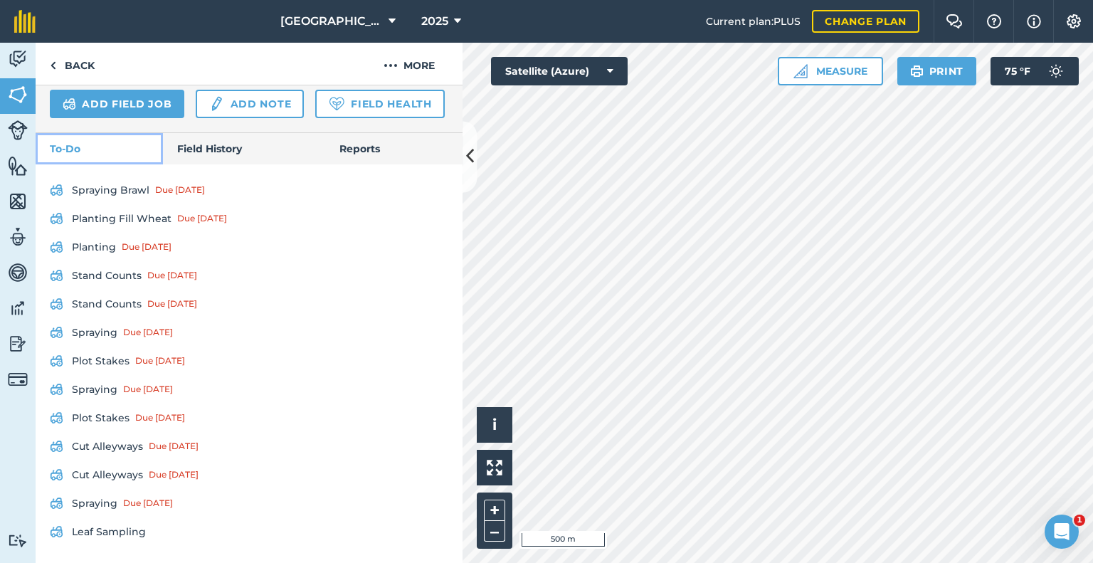
scroll to position [622, 0]
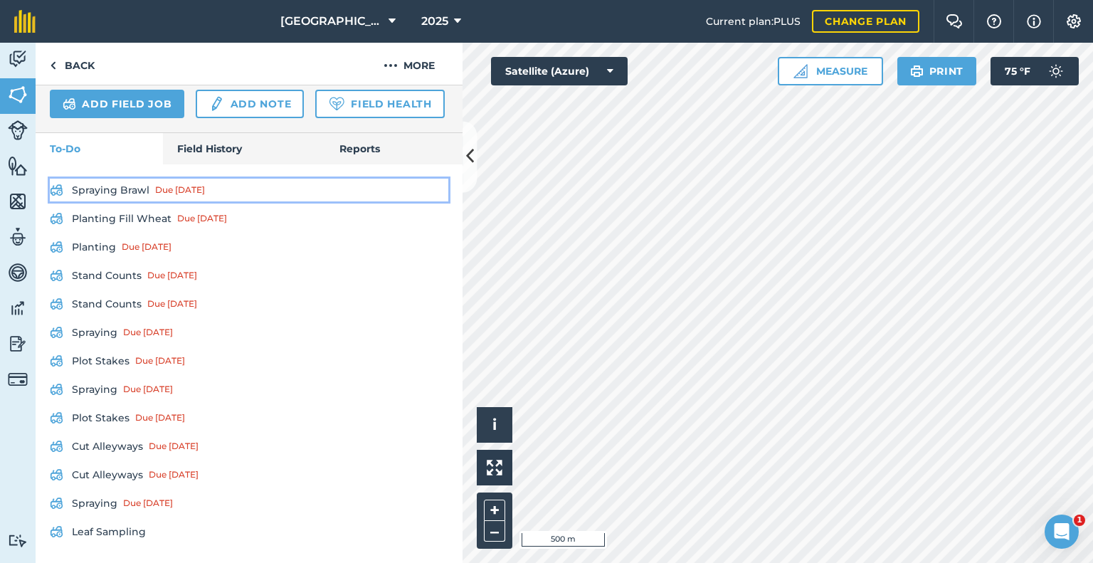
click at [101, 193] on link "Spraying Brawl Due [DATE]" at bounding box center [249, 190] width 398 height 23
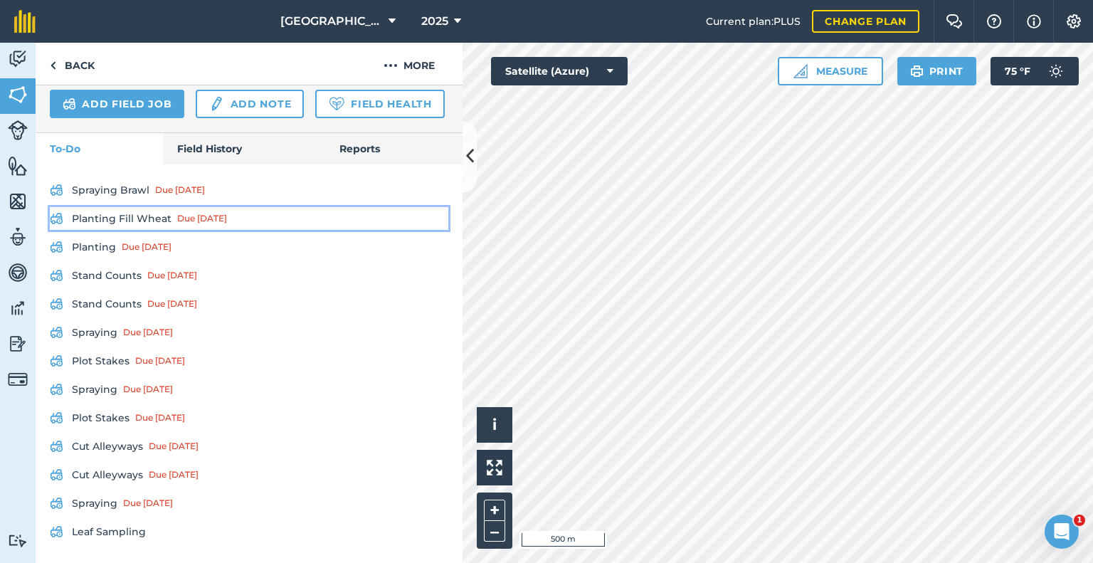
click at [102, 214] on link "Planting Fill Wheat Due [DATE]" at bounding box center [249, 218] width 398 height 23
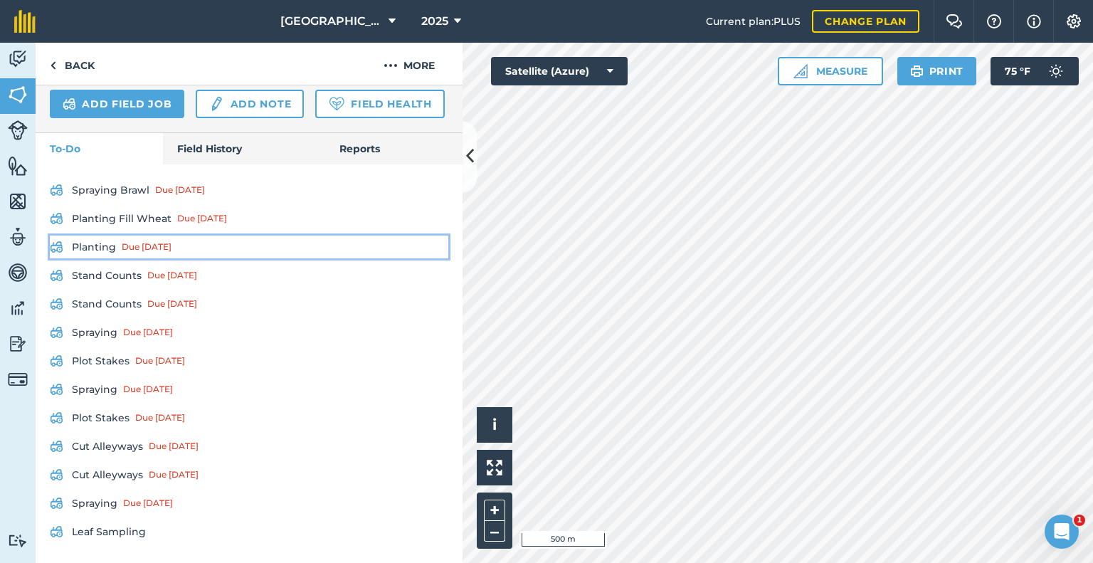
click at [102, 240] on link "Planting Due [DATE]" at bounding box center [249, 246] width 398 height 23
